Goal: Navigation & Orientation: Find specific page/section

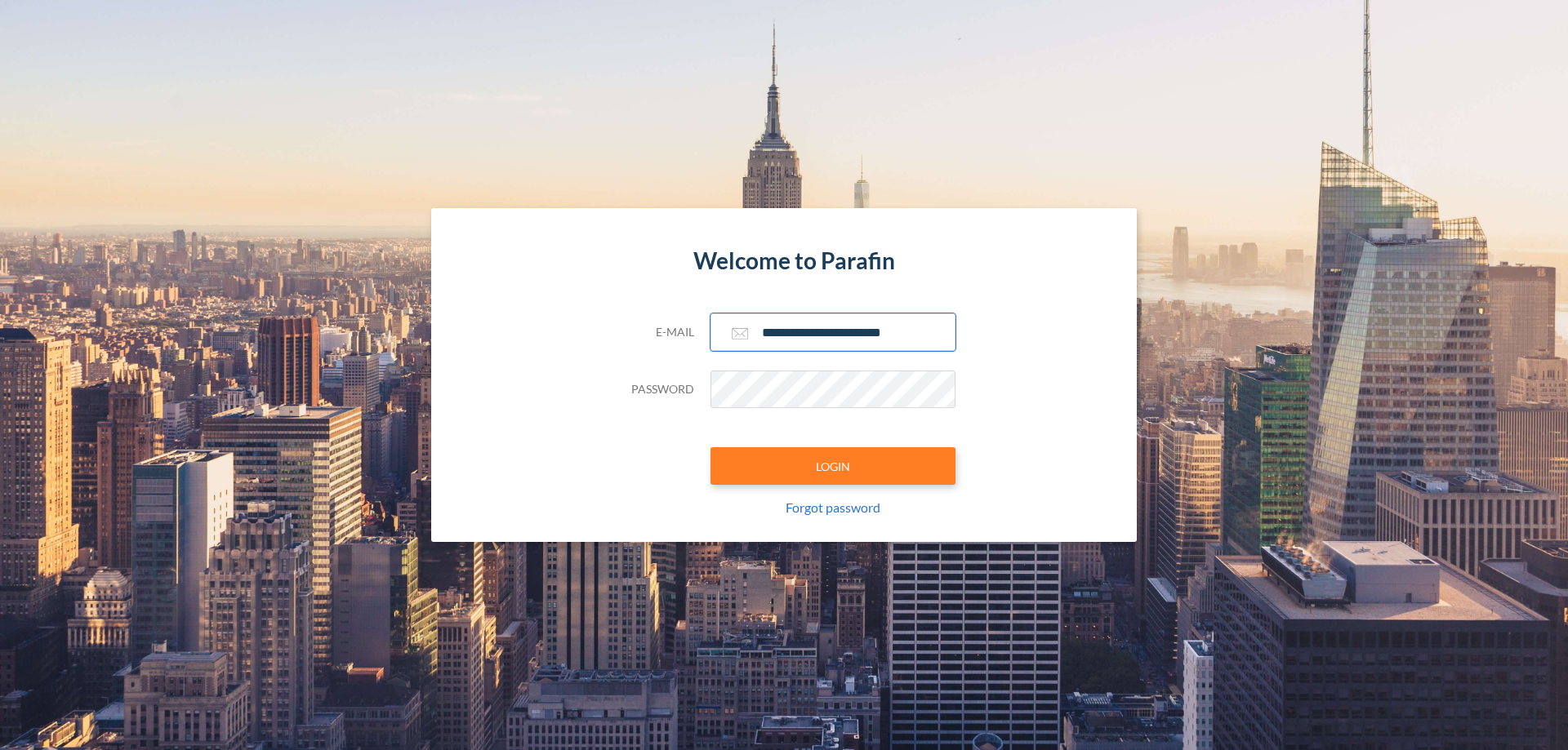
type input "**********"
click at [833, 466] on button "LOGIN" at bounding box center [832, 466] width 245 height 37
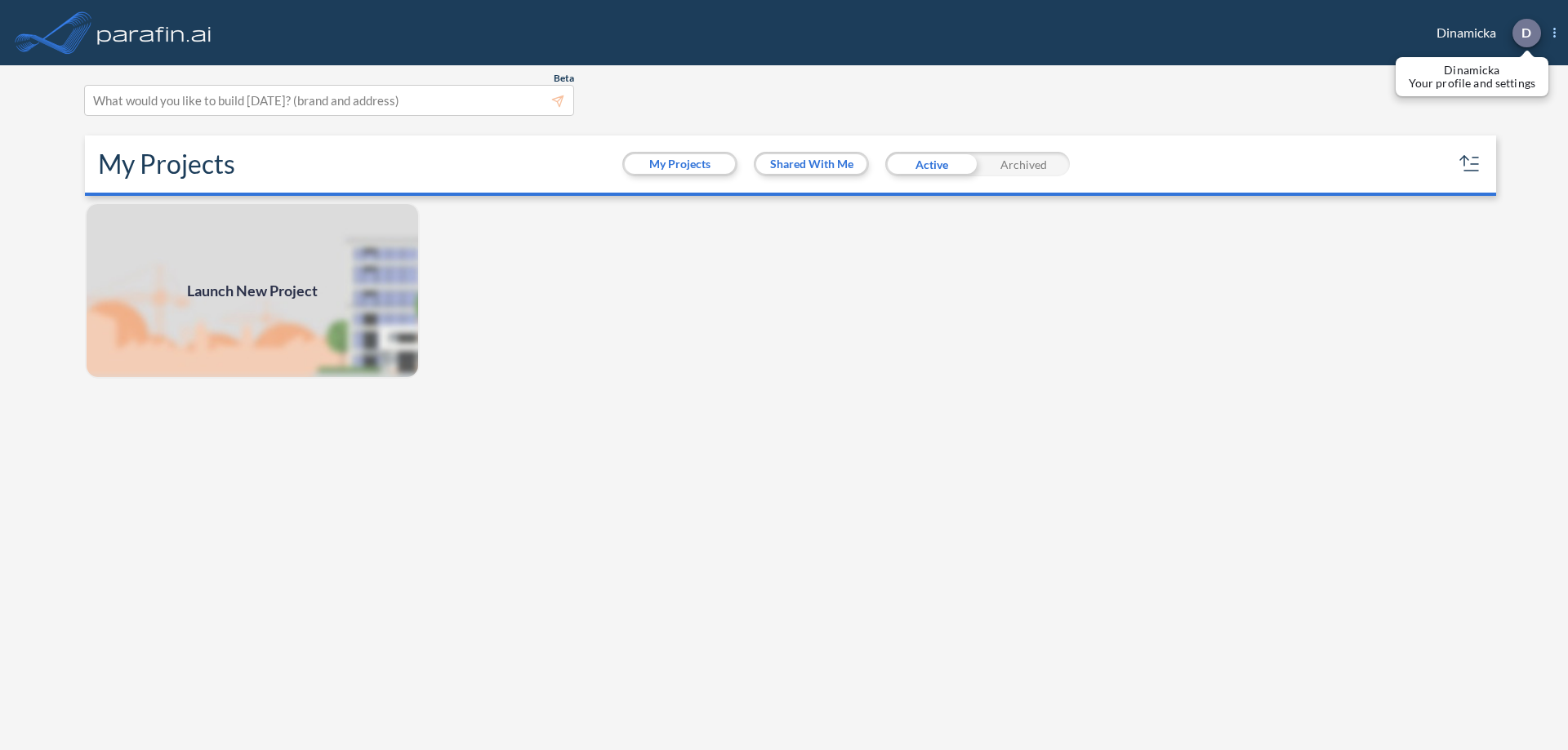
click at [1525, 32] on p "D" at bounding box center [1526, 32] width 10 height 14
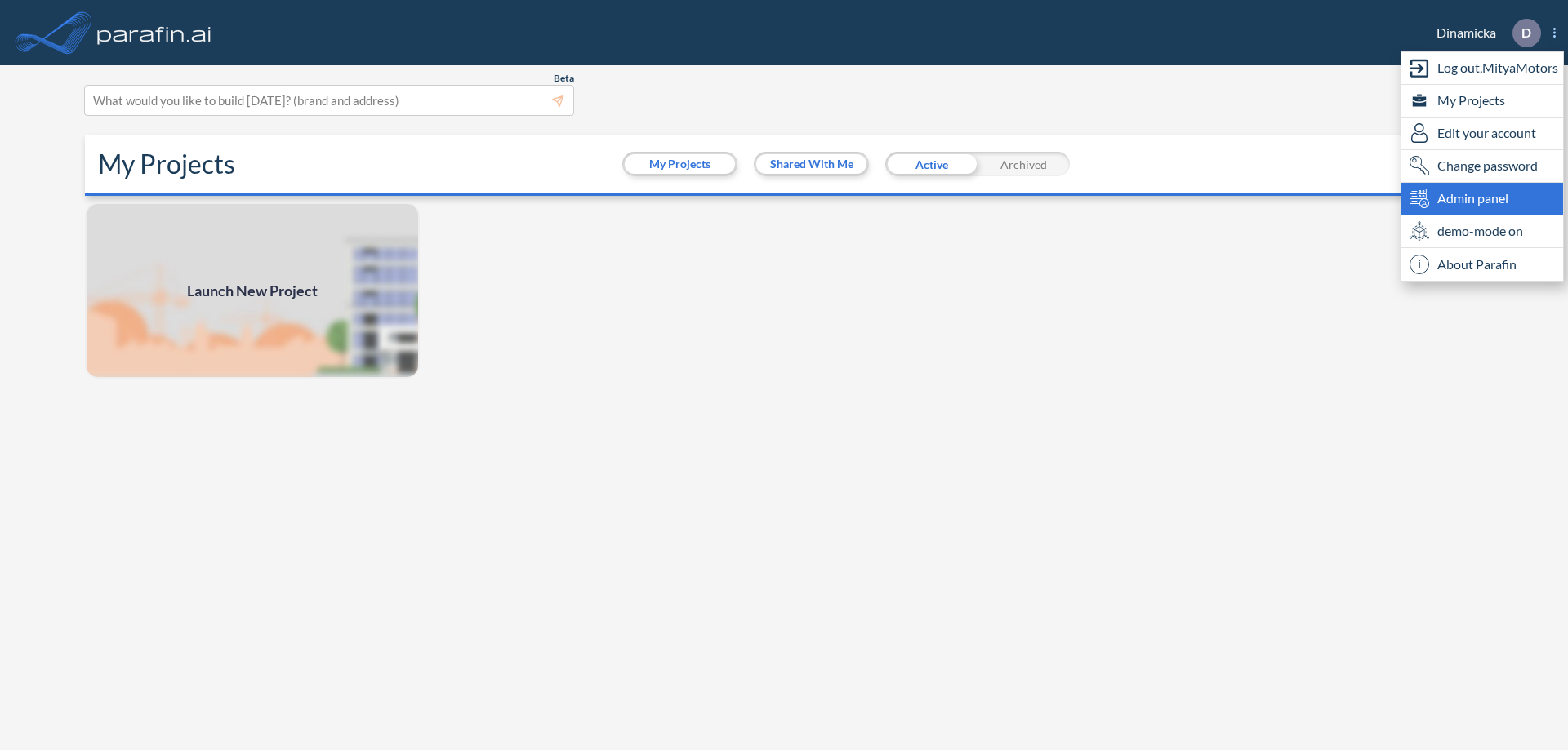
click at [1482, 198] on span "Admin panel" at bounding box center [1473, 198] width 71 height 20
